Goal: Browse casually: Explore the website without a specific task or goal

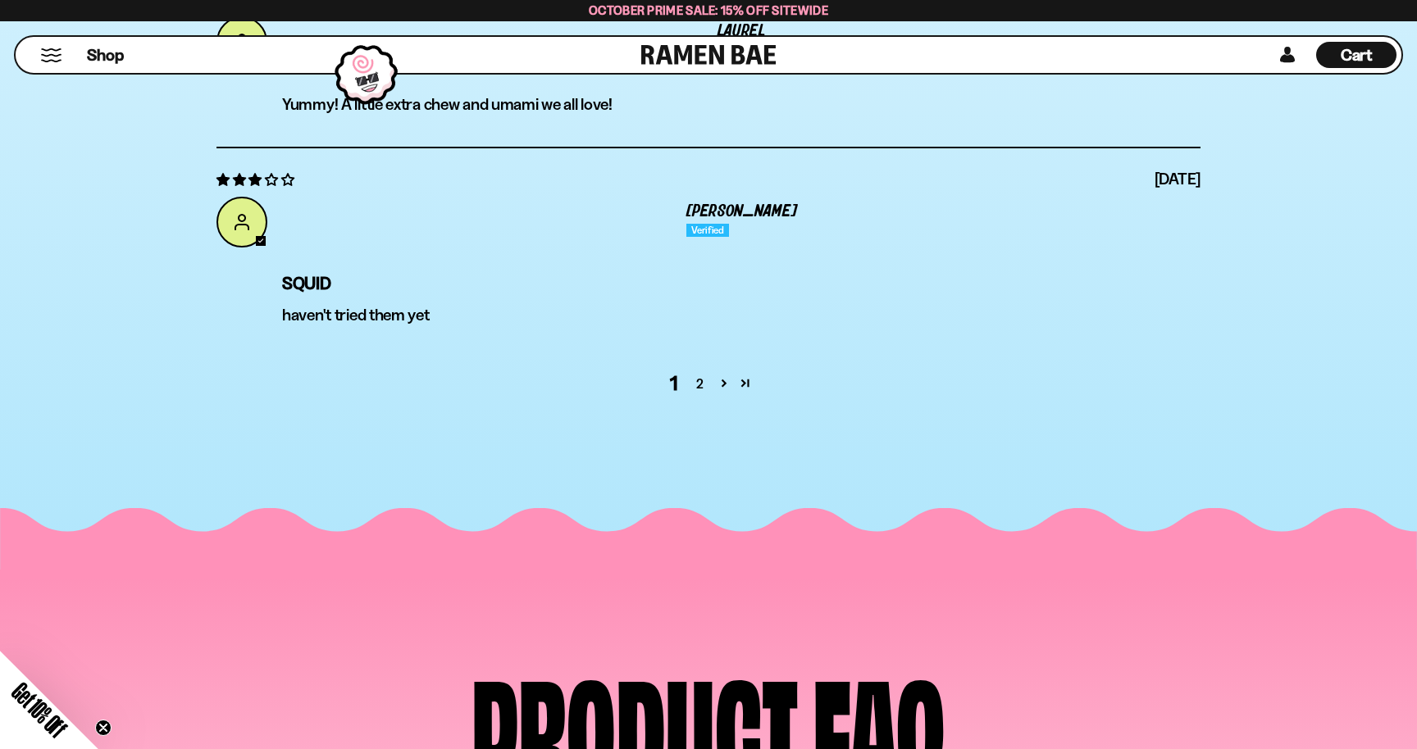
scroll to position [5778, 0]
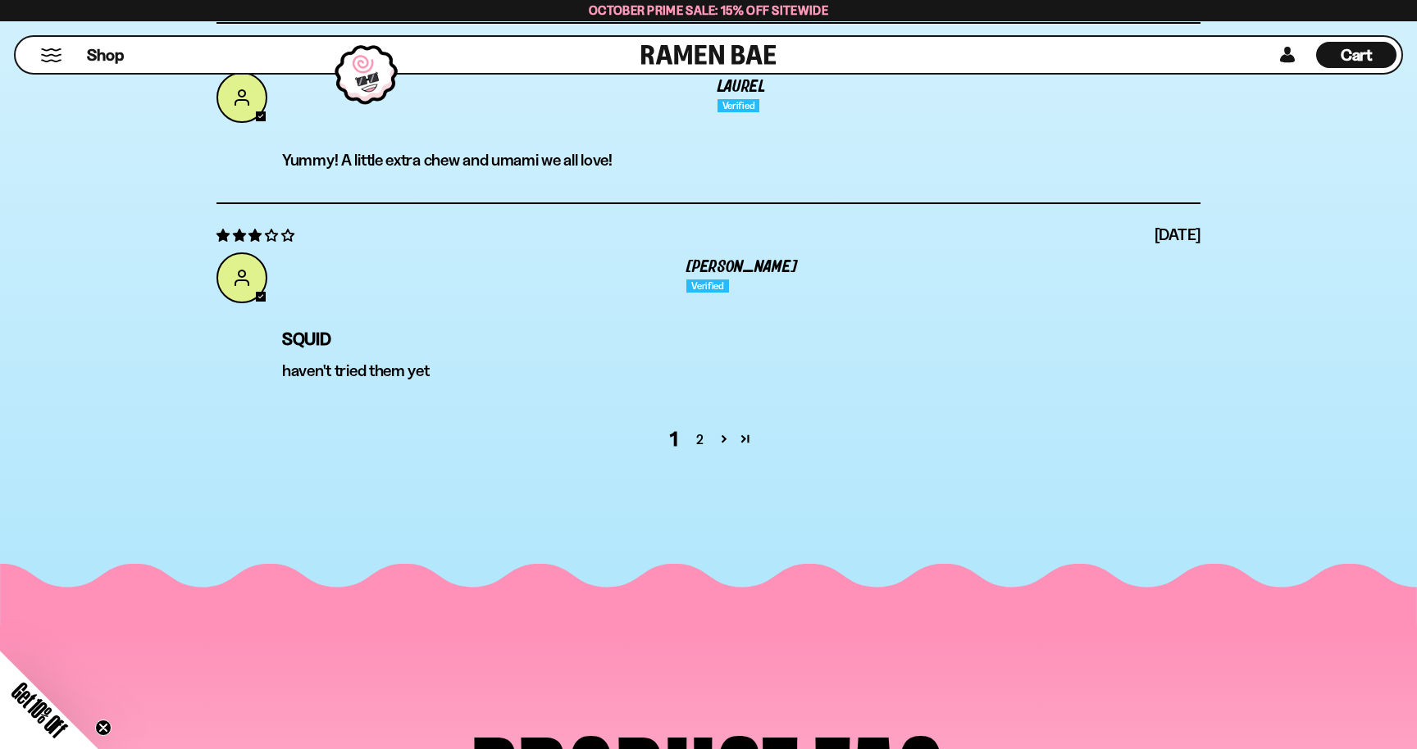
click at [732, 61] on link at bounding box center [708, 55] width 135 height 36
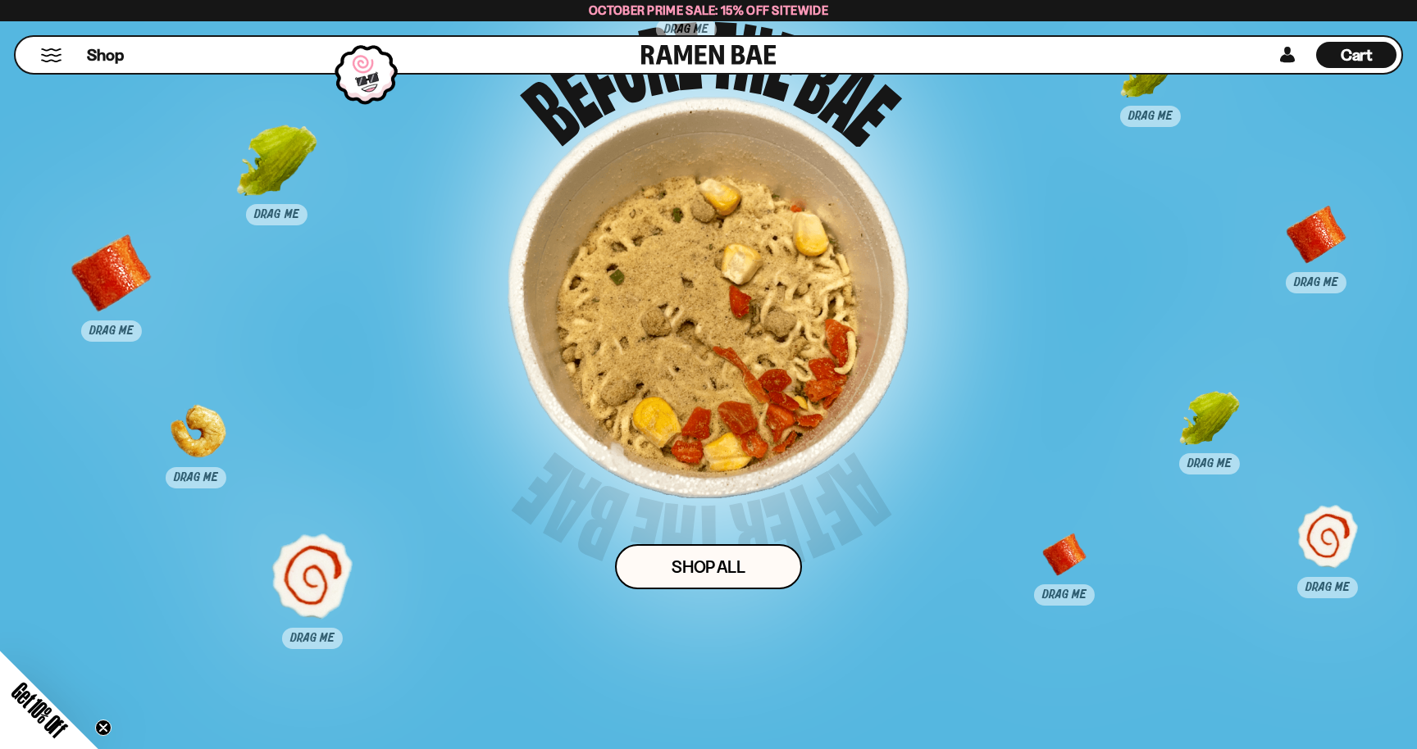
scroll to position [10830, 0]
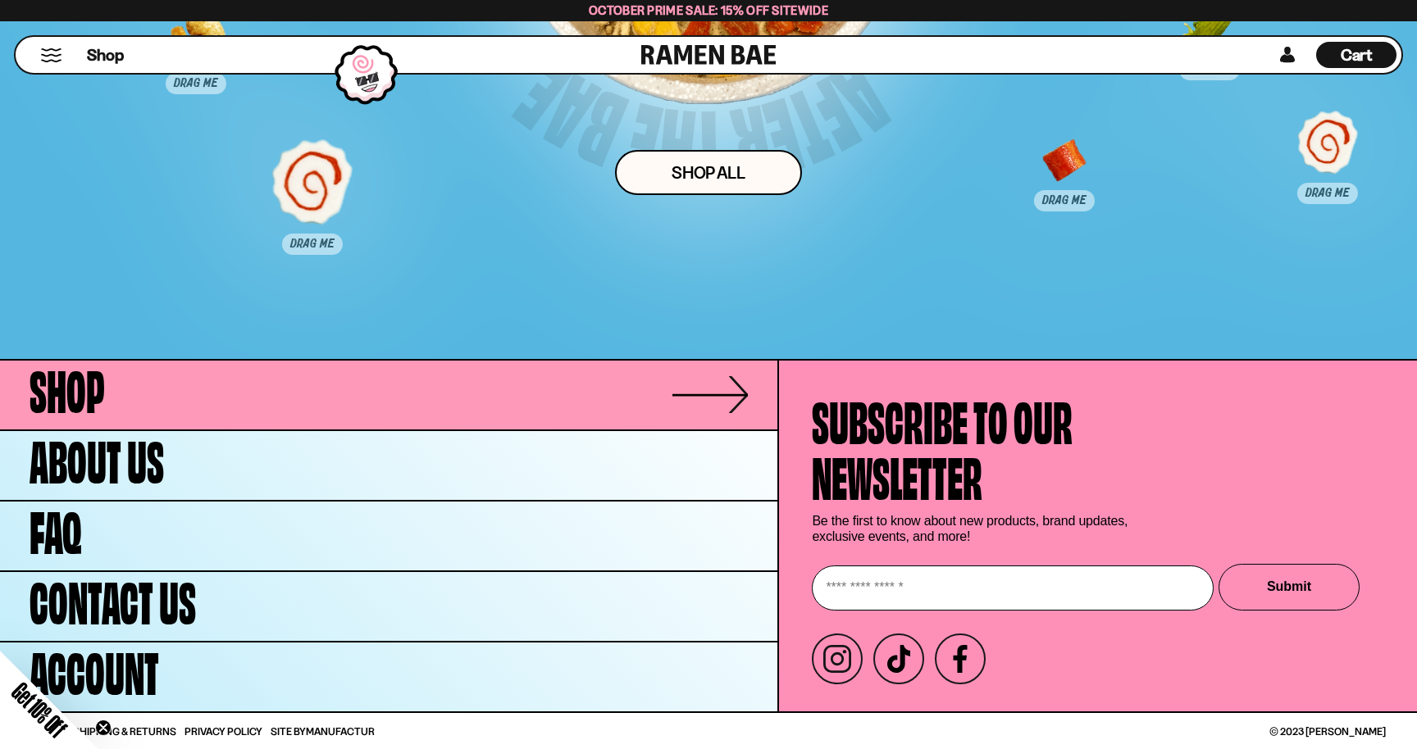
click at [149, 394] on link "Shop" at bounding box center [388, 395] width 777 height 69
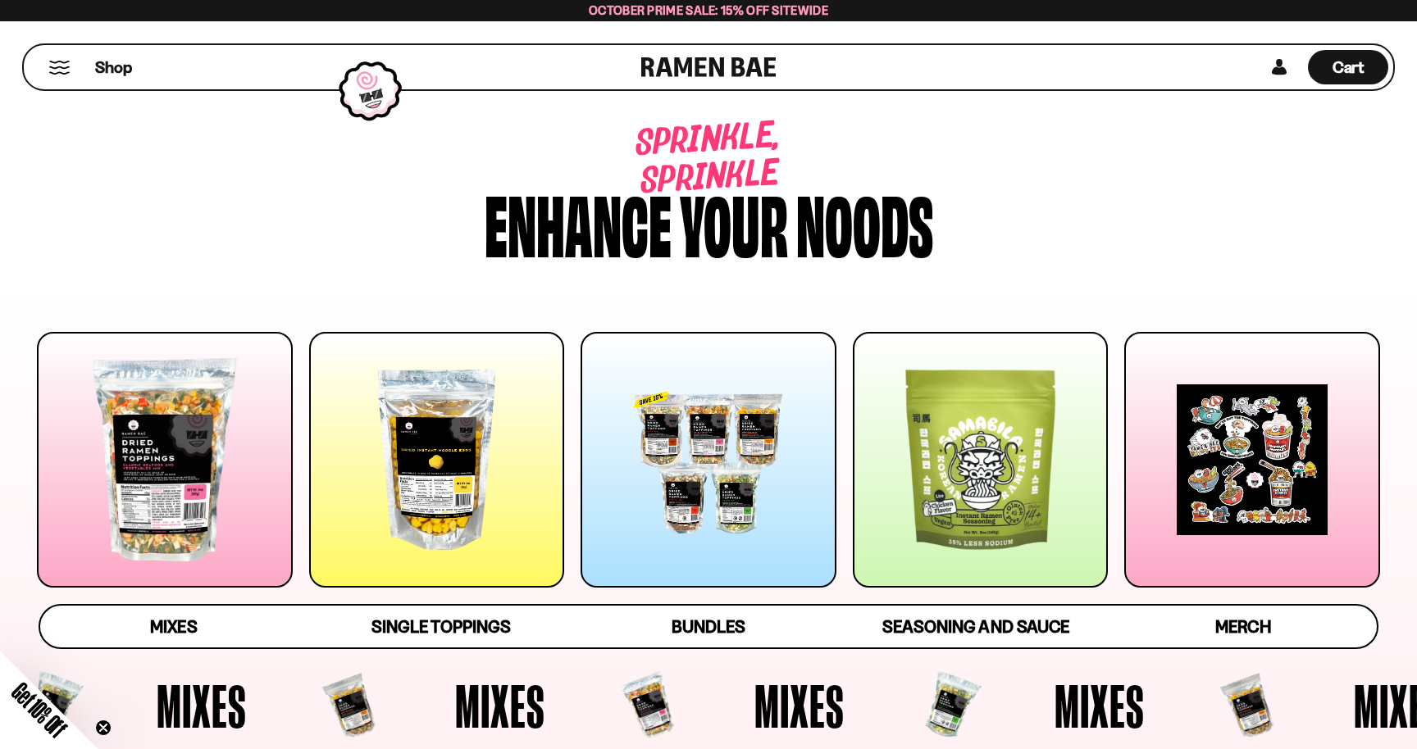
click at [652, 503] on div at bounding box center [709, 460] width 256 height 256
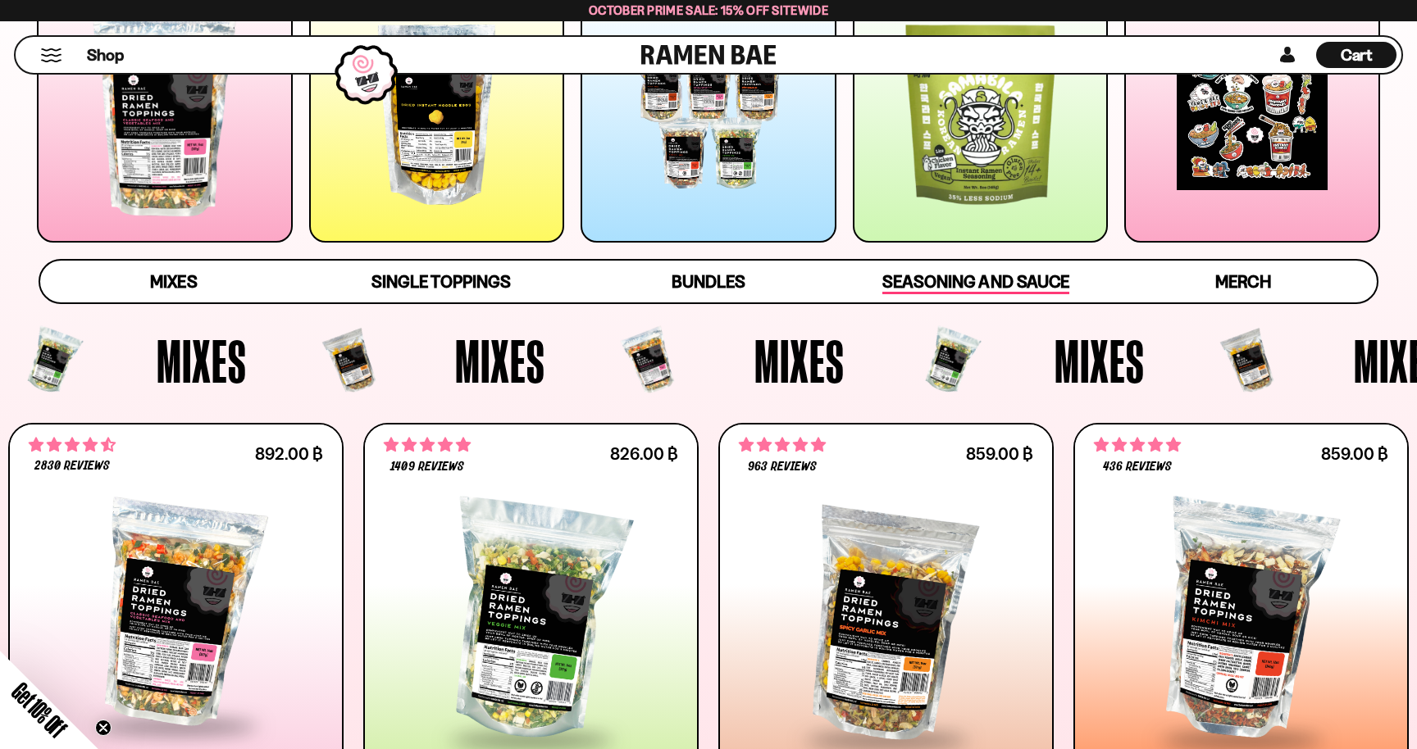
click at [919, 289] on span "Seasoning and Sauce" at bounding box center [975, 282] width 186 height 23
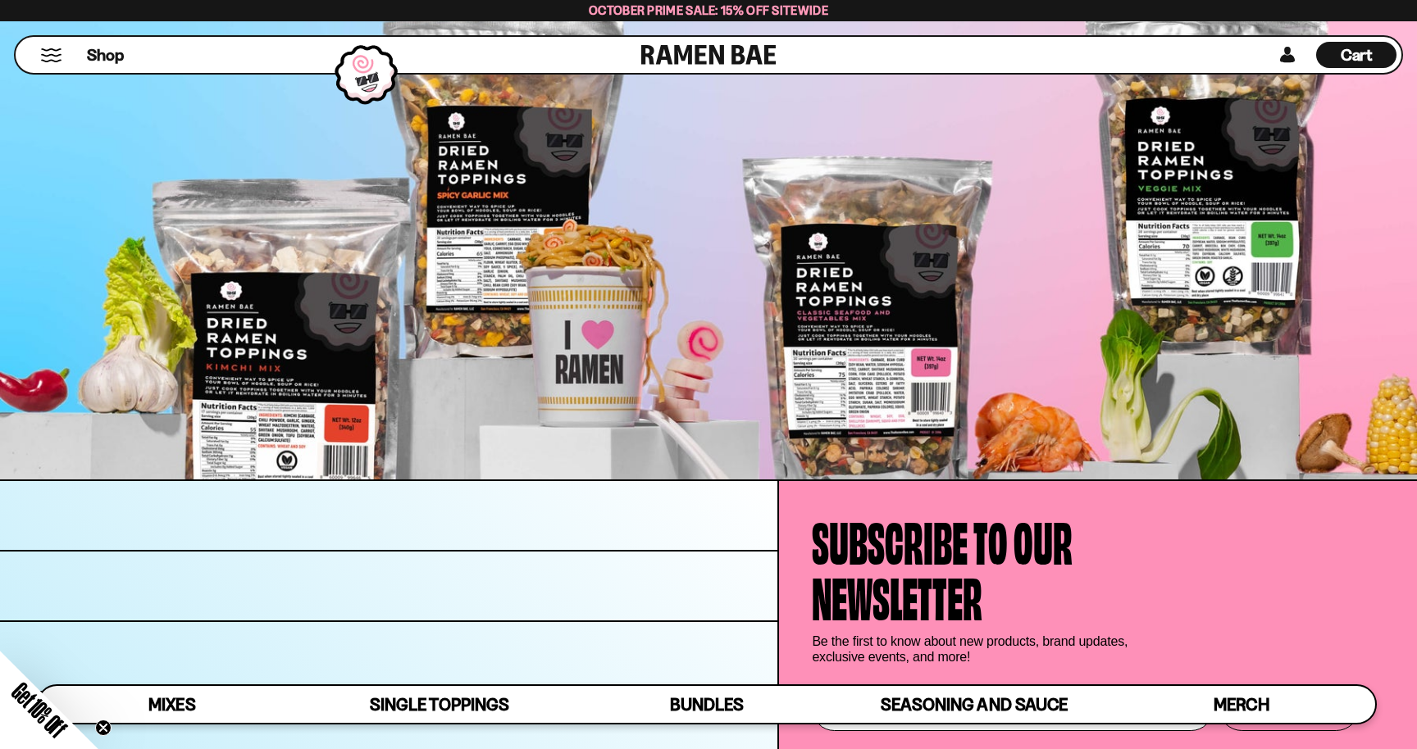
scroll to position [6030, 0]
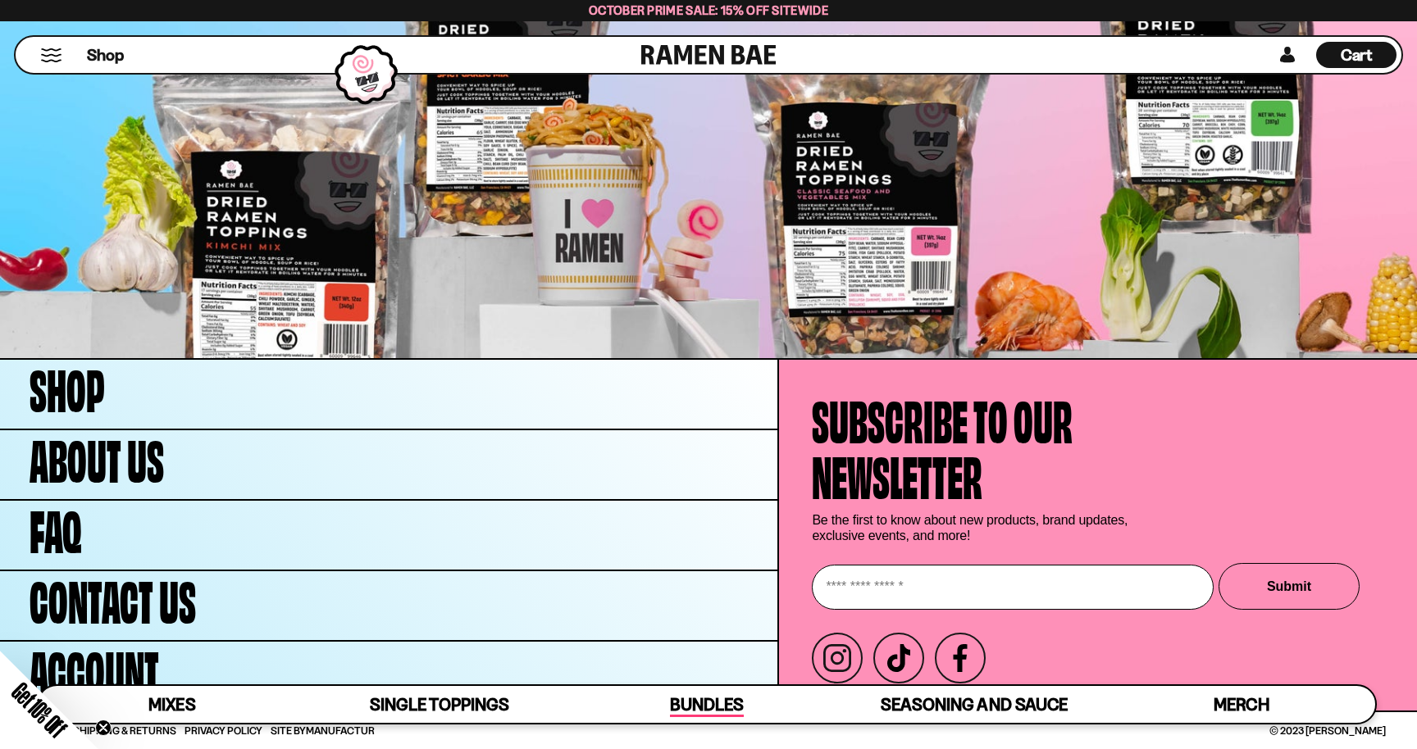
click at [709, 710] on span "Bundles" at bounding box center [707, 705] width 74 height 23
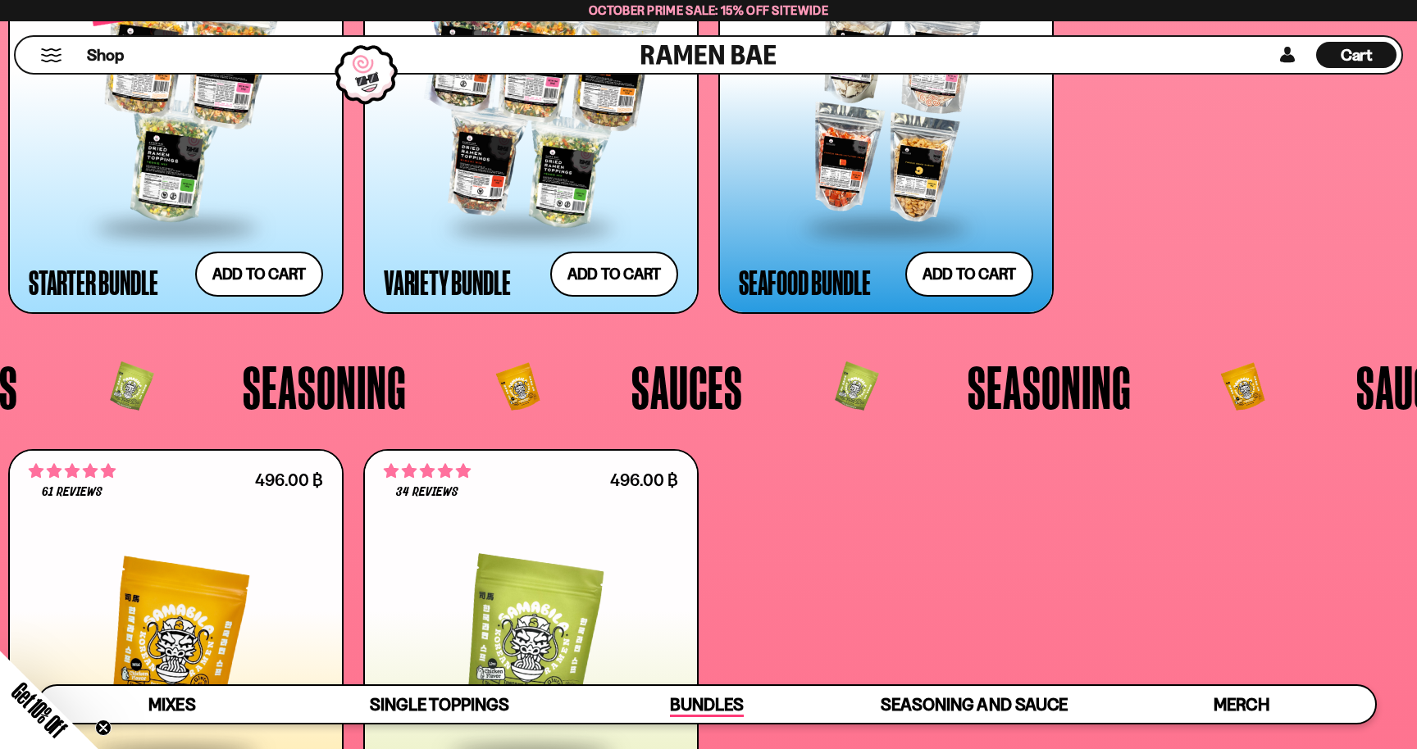
scroll to position [3945, 0]
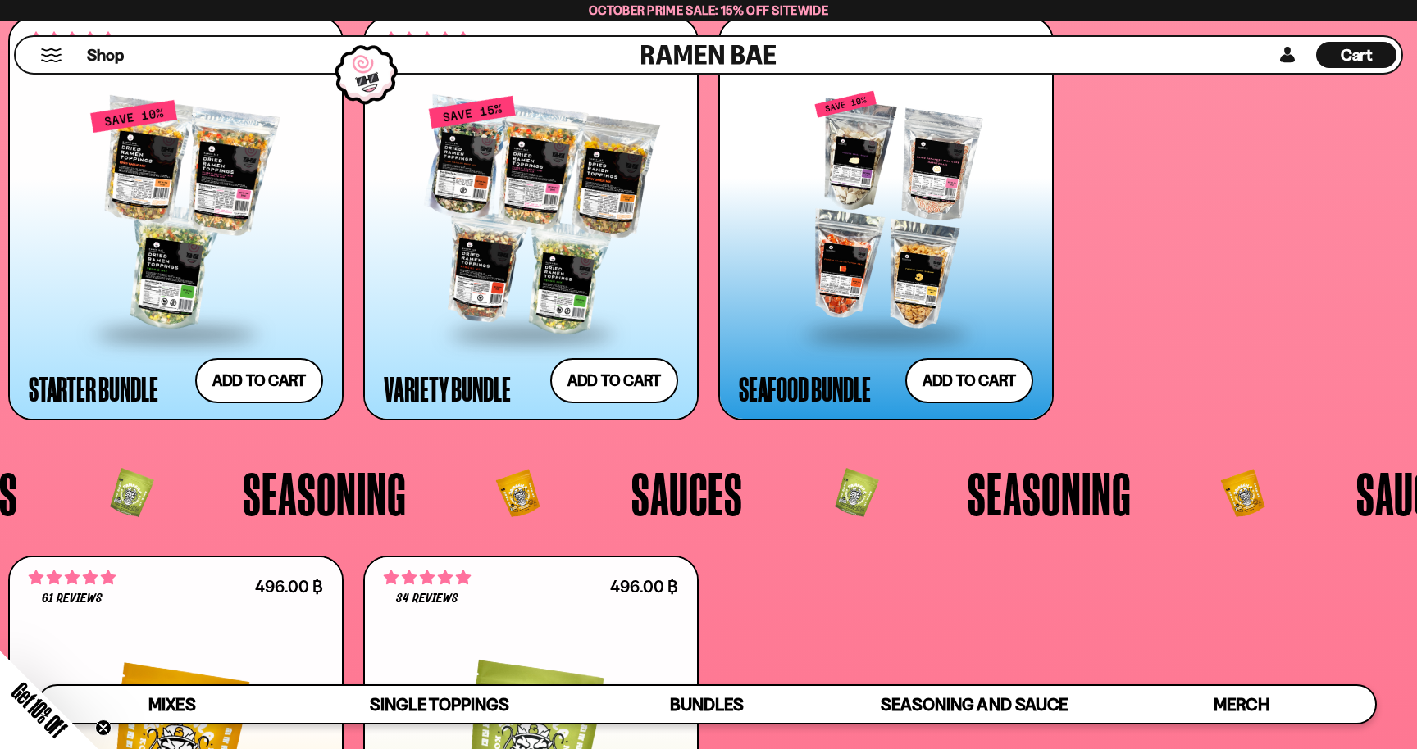
click at [67, 66] on div "Shop" at bounding box center [330, 55] width 621 height 36
click at [101, 57] on span "Shop" at bounding box center [105, 55] width 40 height 25
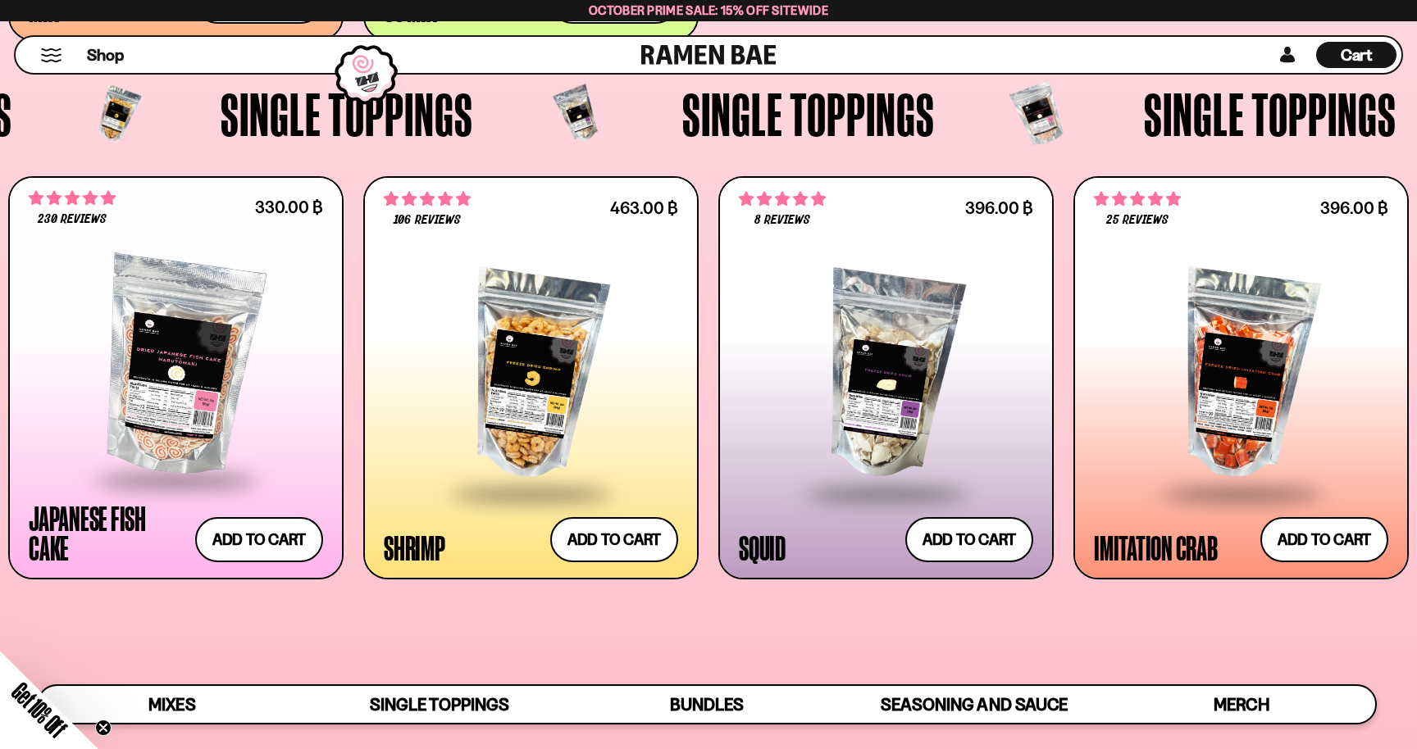
scroll to position [2092, 0]
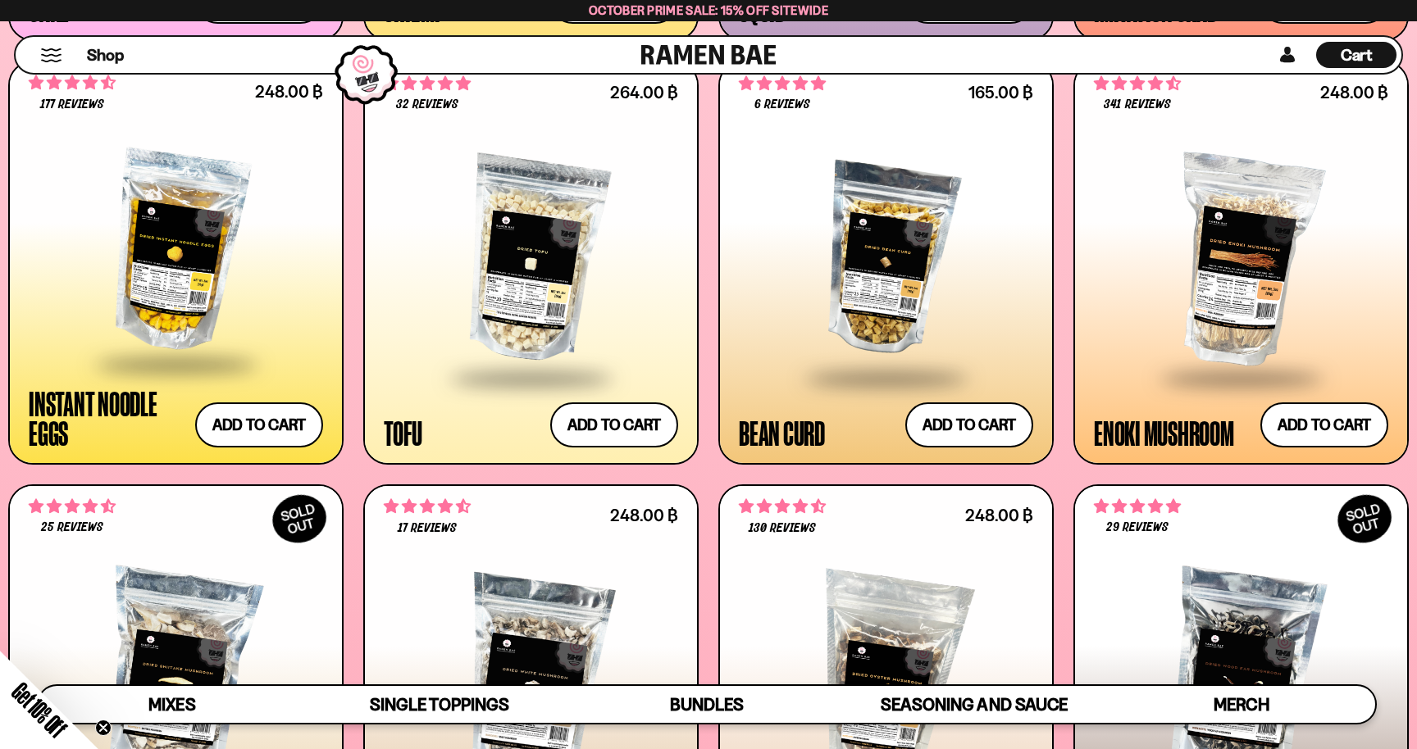
click at [926, 203] on div at bounding box center [886, 259] width 294 height 233
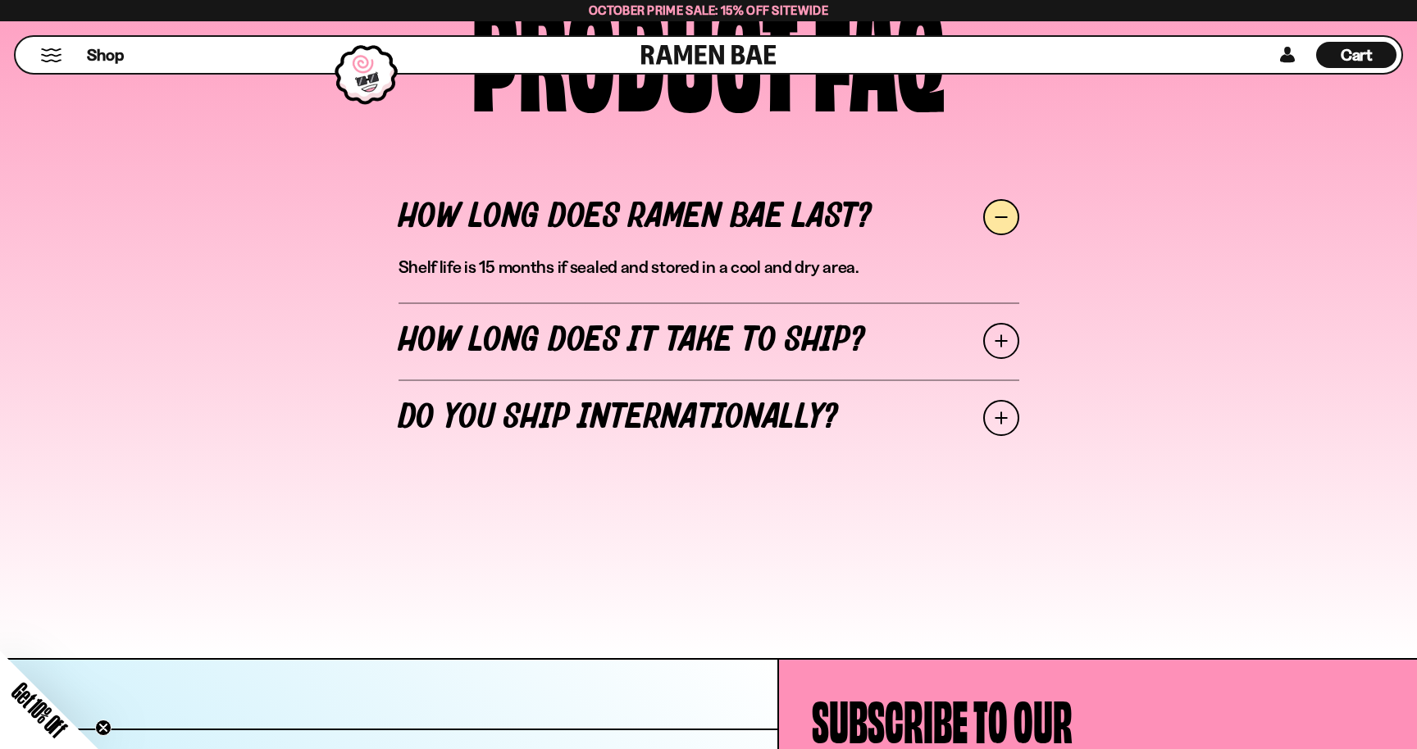
scroll to position [6820, 0]
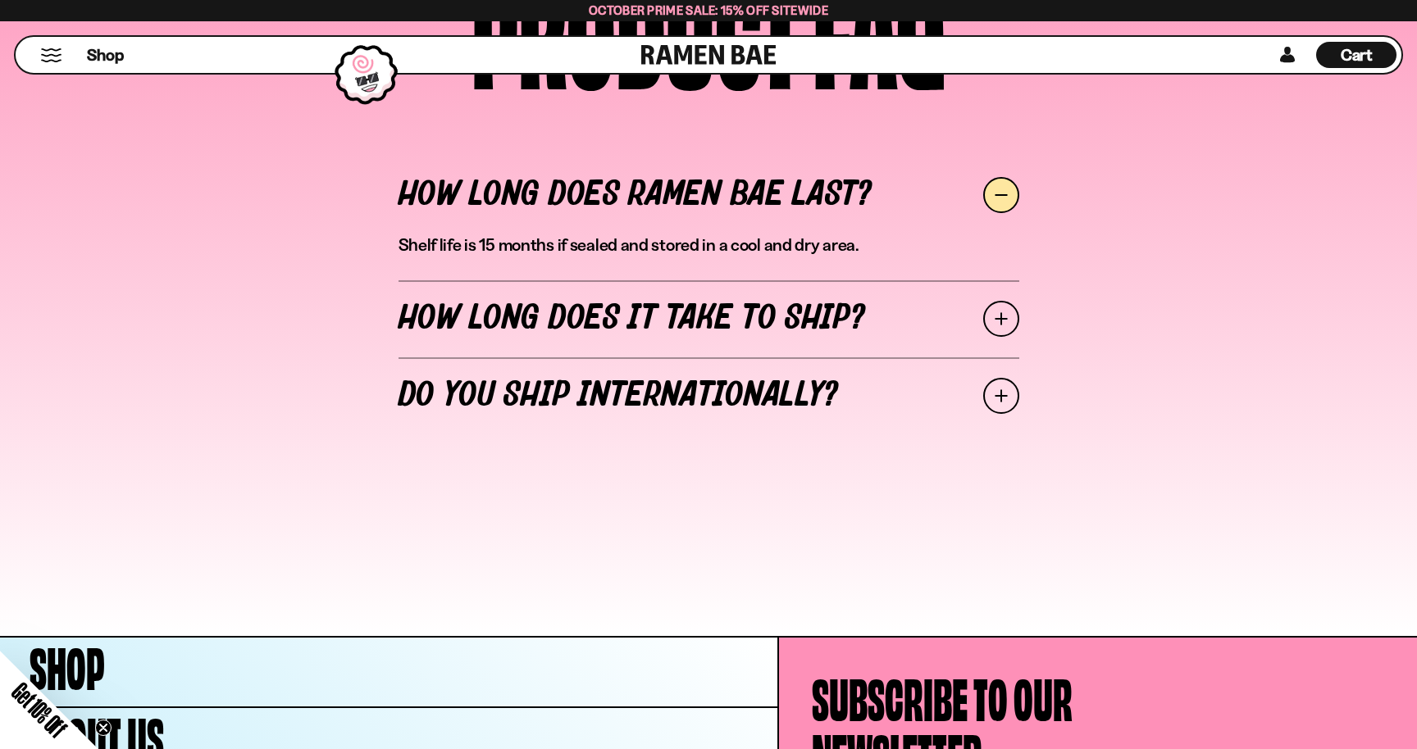
click at [979, 327] on link "How long does it take to ship?" at bounding box center [708, 318] width 621 height 77
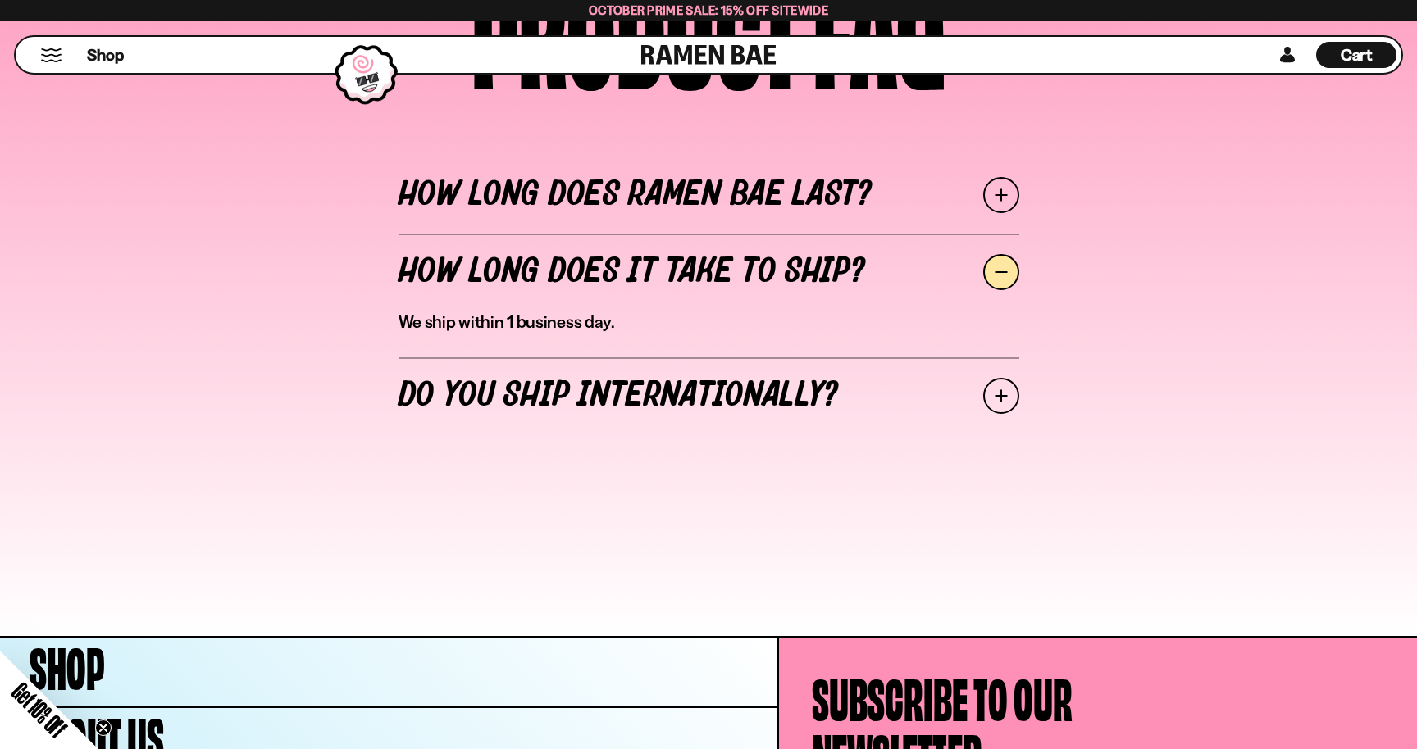
scroll to position [7100, 0]
